Goal: Find contact information: Find contact information

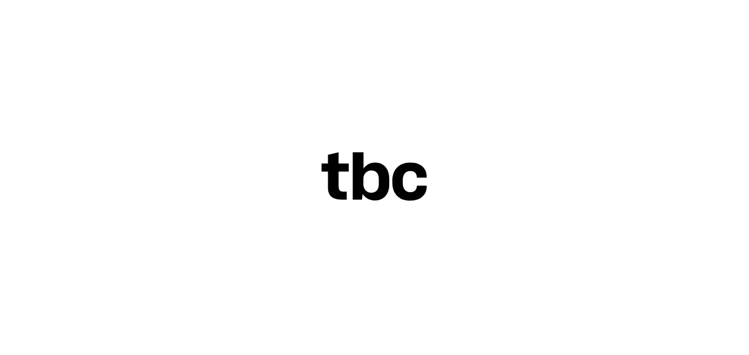
scroll to position [35, 0]
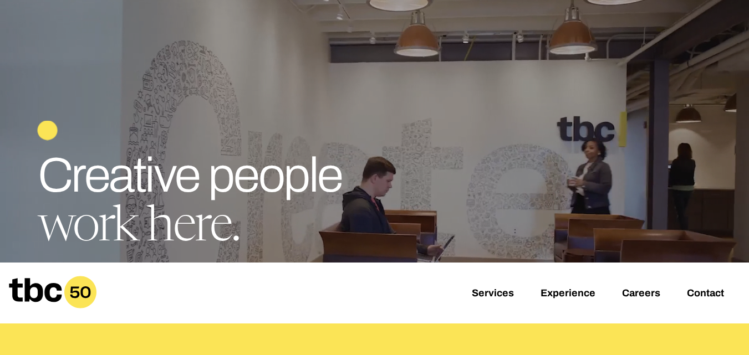
scroll to position [55, 0]
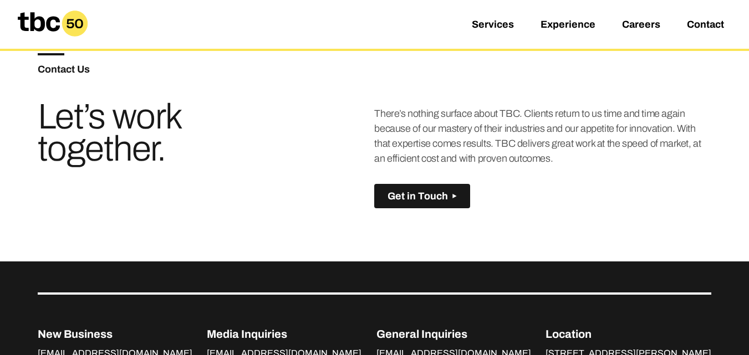
scroll to position [825, 0]
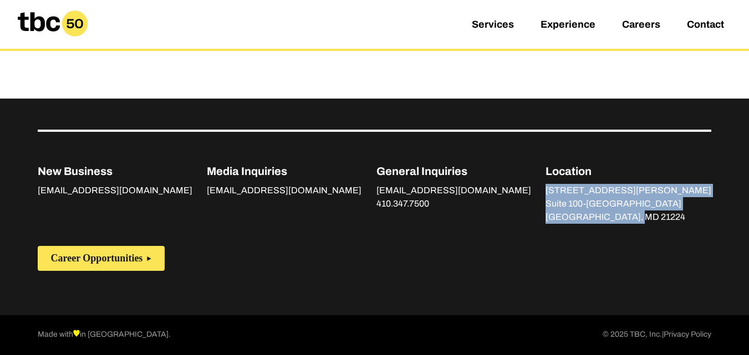
drag, startPoint x: 595, startPoint y: 190, endPoint x: 695, endPoint y: 214, distance: 102.7
click at [695, 214] on div "New Business [EMAIL_ADDRESS][DOMAIN_NAME] Media Inquiries [EMAIL_ADDRESS][DOMAI…" at bounding box center [375, 177] width 674 height 94
copy div "[STREET_ADDRESS][PERSON_NAME]"
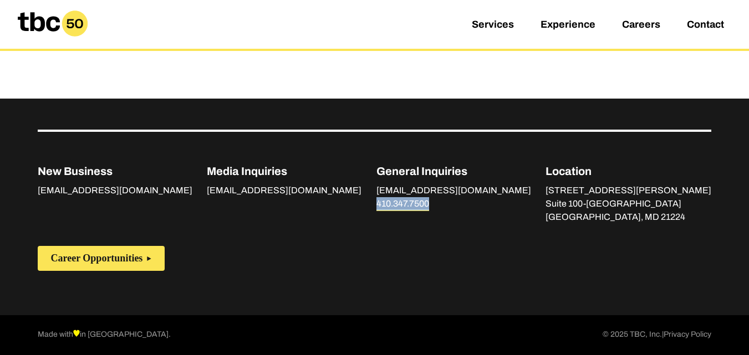
drag, startPoint x: 461, startPoint y: 208, endPoint x: 402, endPoint y: 209, distance: 59.3
click at [402, 209] on p "[EMAIL_ADDRESS][DOMAIN_NAME] 410.347.7500" at bounding box center [453, 197] width 155 height 27
copy link "410.347.7500"
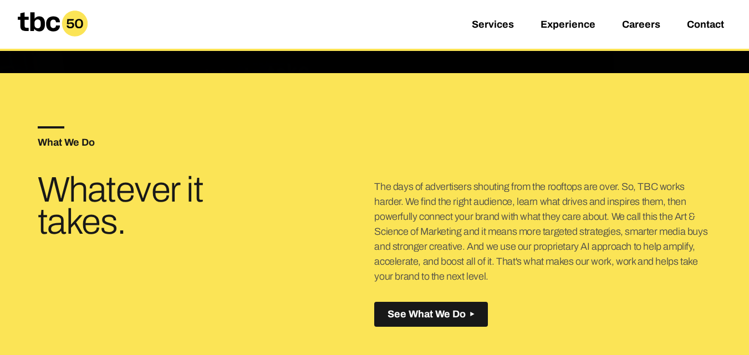
scroll to position [166, 0]
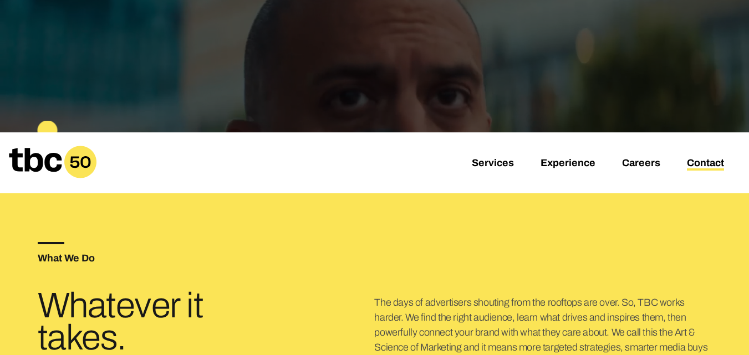
click at [705, 158] on link "Contact" at bounding box center [705, 163] width 37 height 13
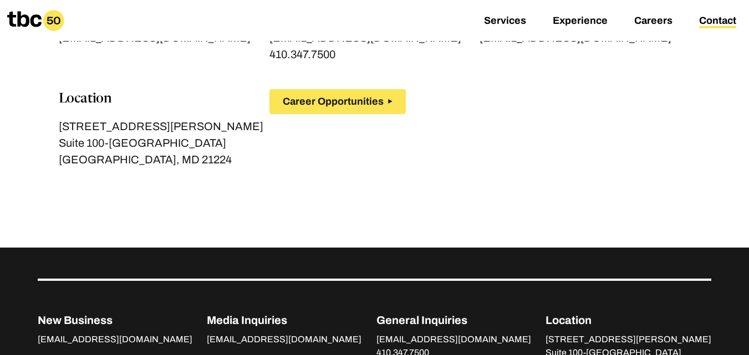
scroll to position [313, 0]
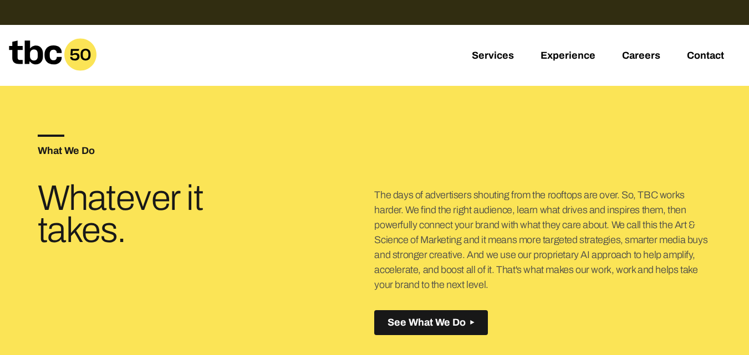
scroll to position [499, 0]
